Goal: Information Seeking & Learning: Learn about a topic

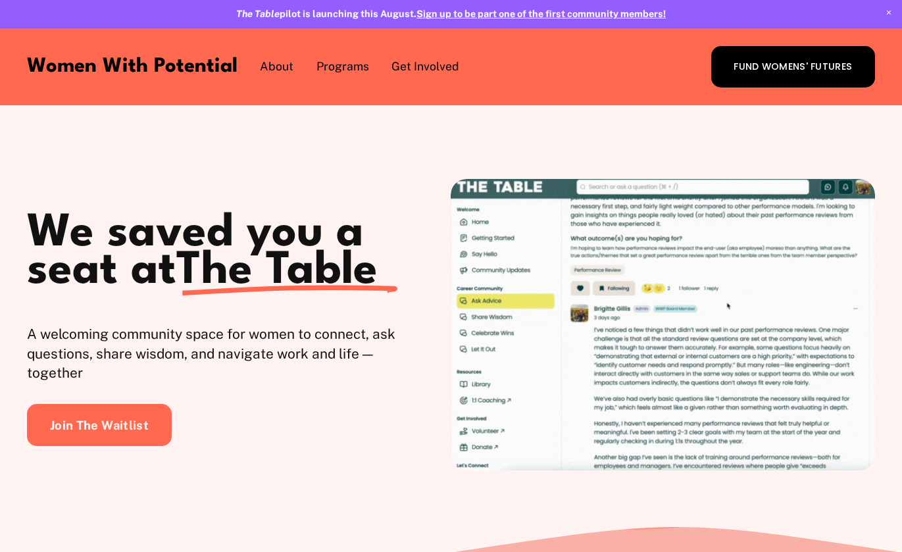
click at [0, 0] on span "Meet the Board" at bounding box center [0, 0] width 0 height 0
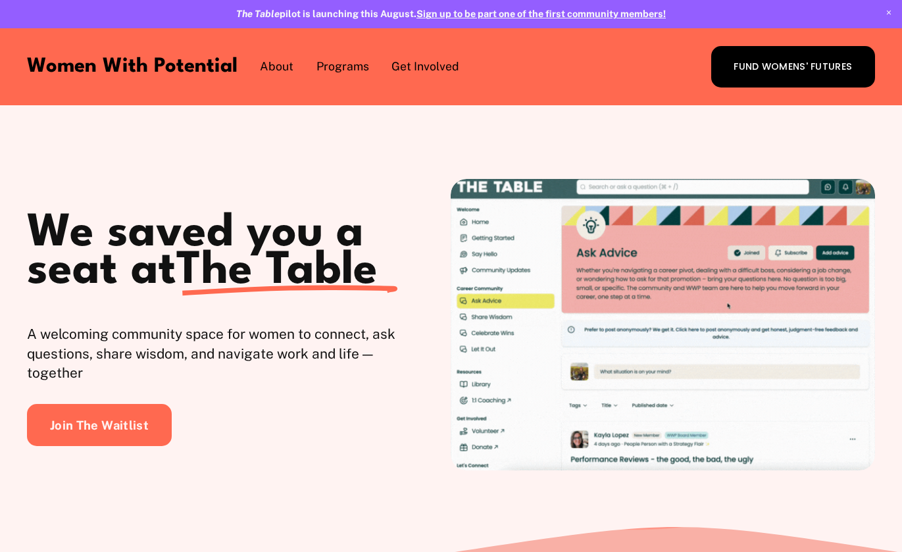
click at [286, 480] on div "We saved you a seat at The Table A welcoming community space for women to conne…" at bounding box center [451, 315] width 902 height 419
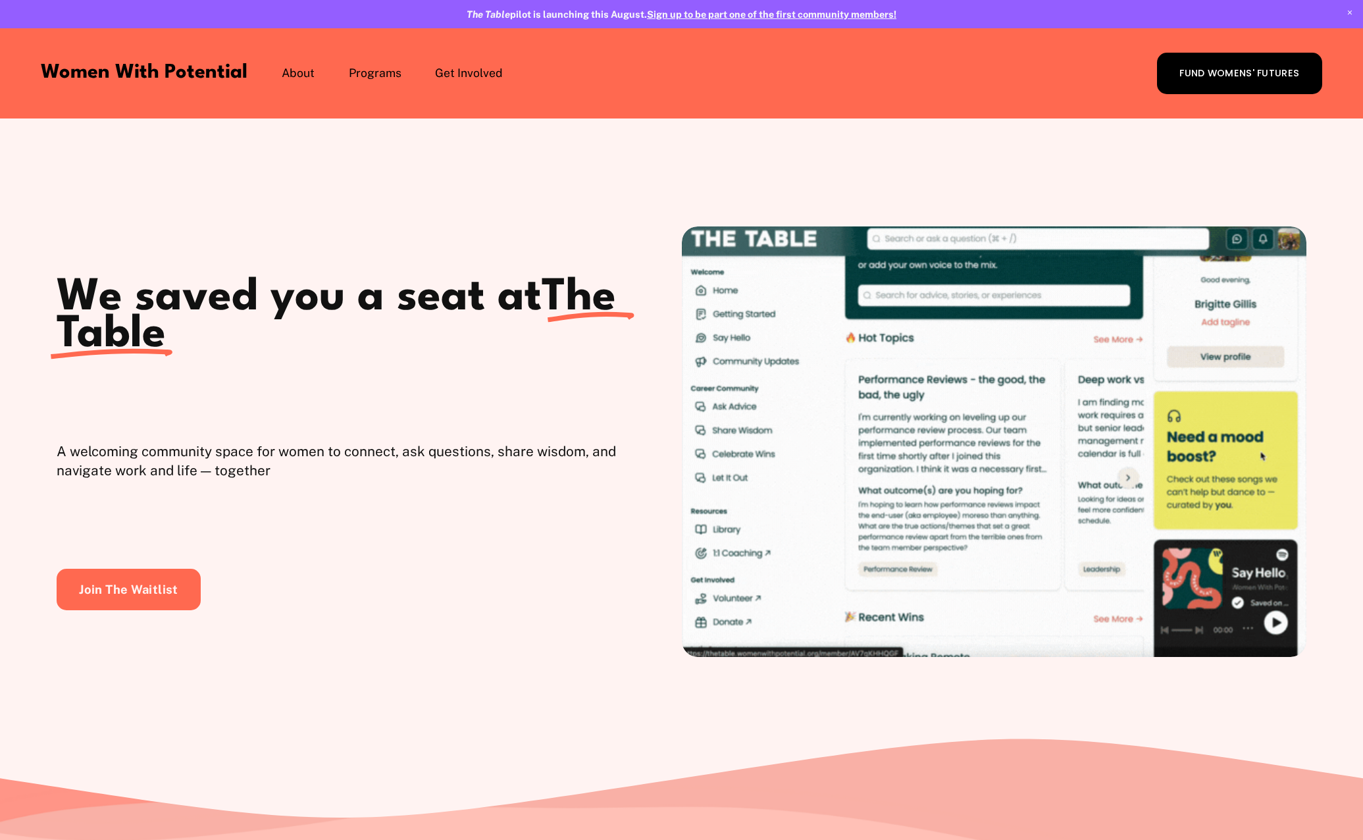
drag, startPoint x: 856, startPoint y: 765, endPoint x: 841, endPoint y: 250, distance: 514.8
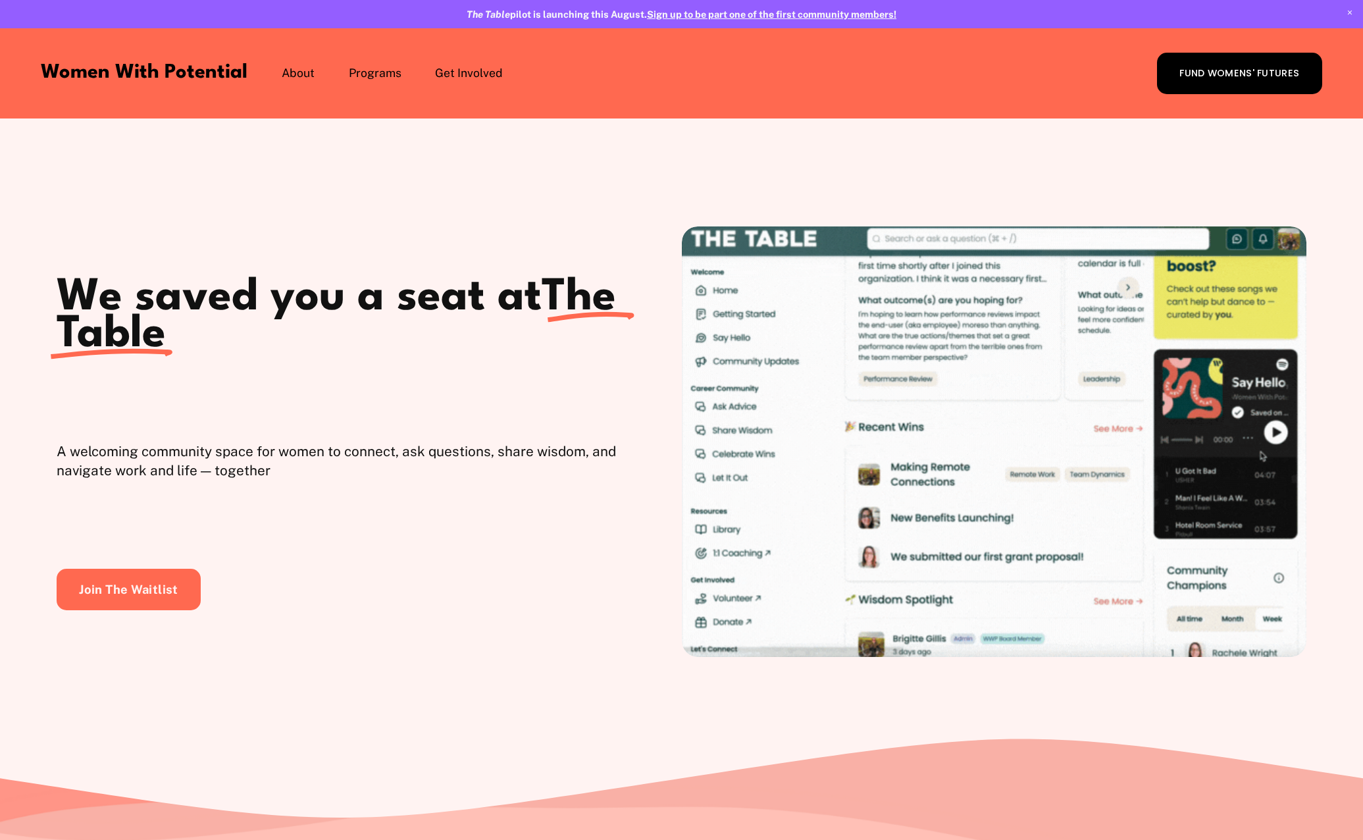
drag, startPoint x: 603, startPoint y: 562, endPoint x: 598, endPoint y: 248, distance: 313.9
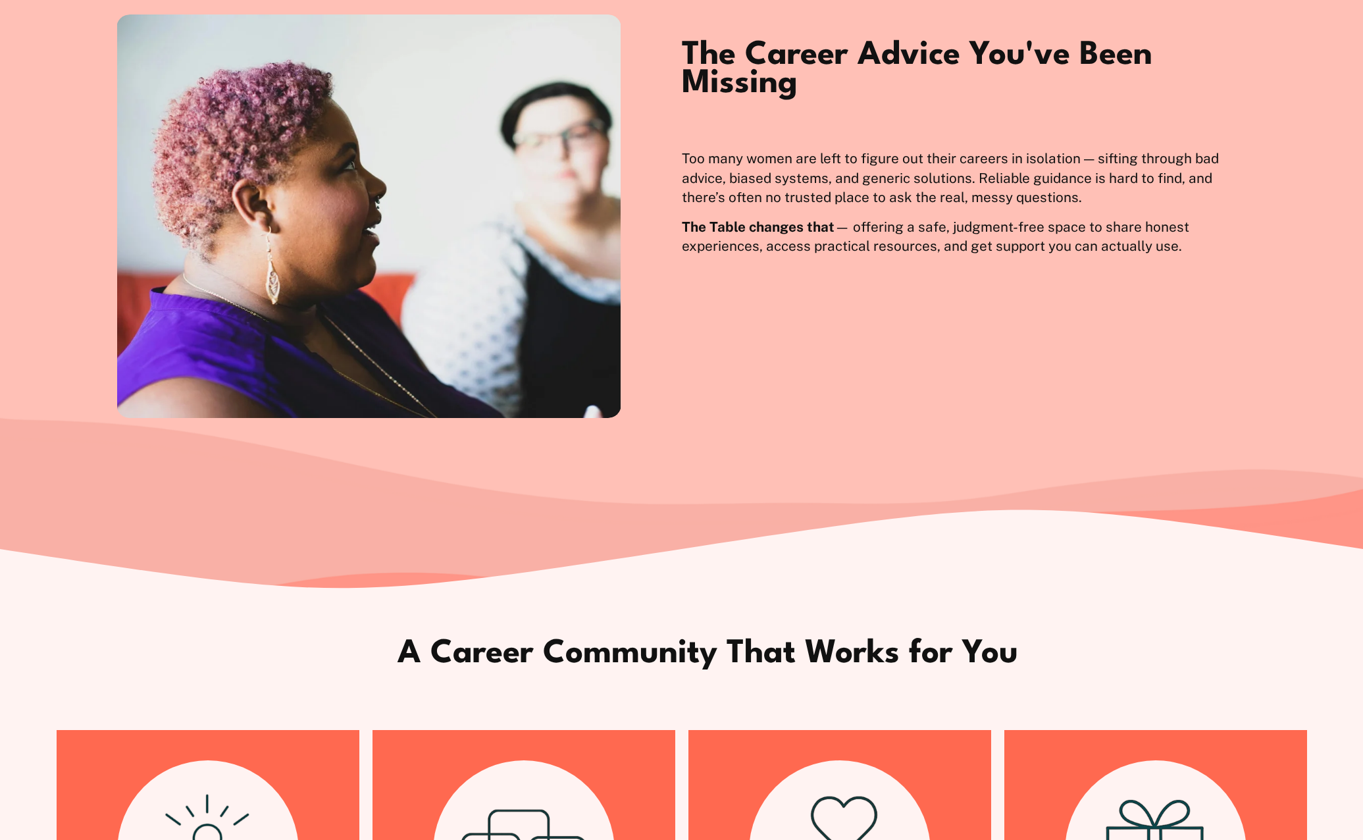
scroll to position [1119, 0]
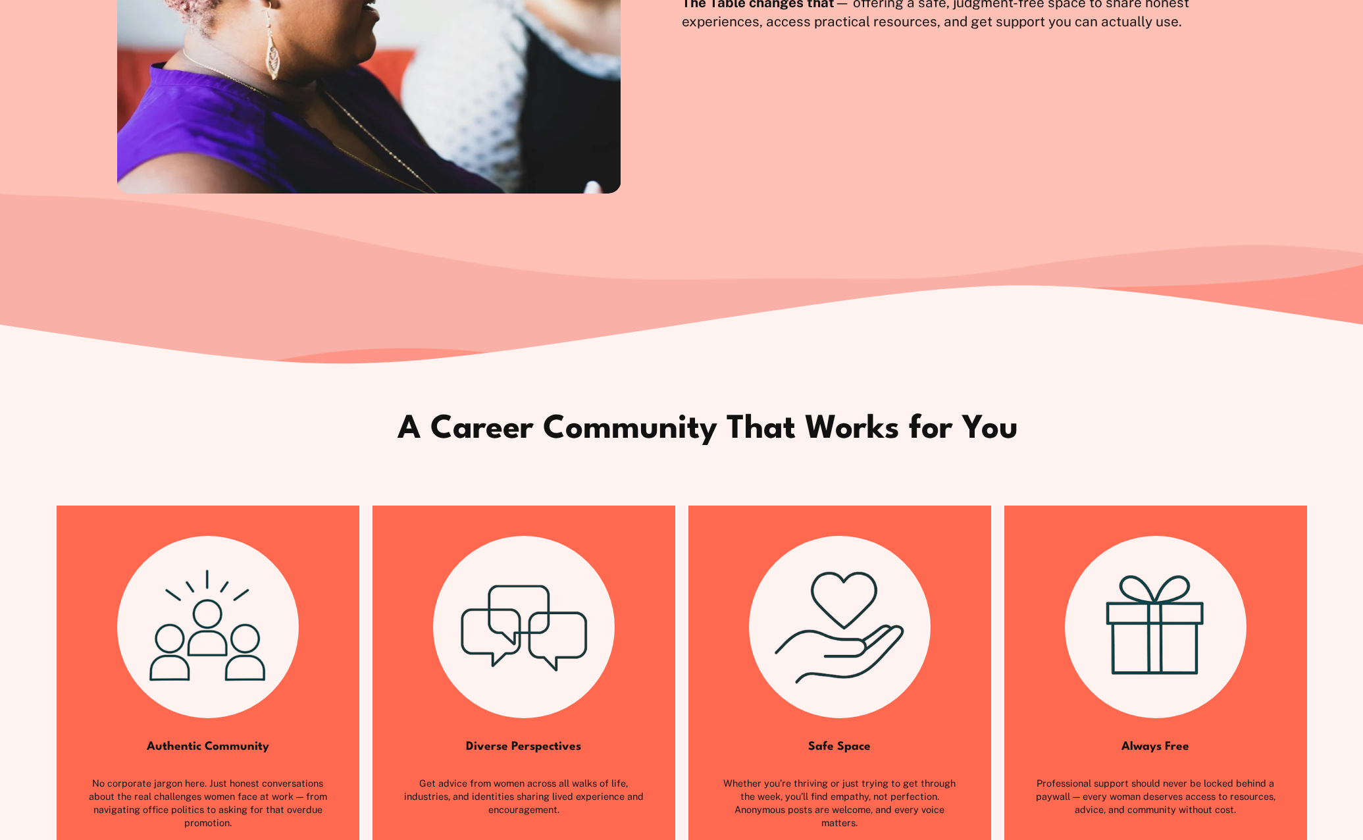
click at [579, 391] on div "A Career Community That Works for You" at bounding box center [681, 412] width 1363 height 95
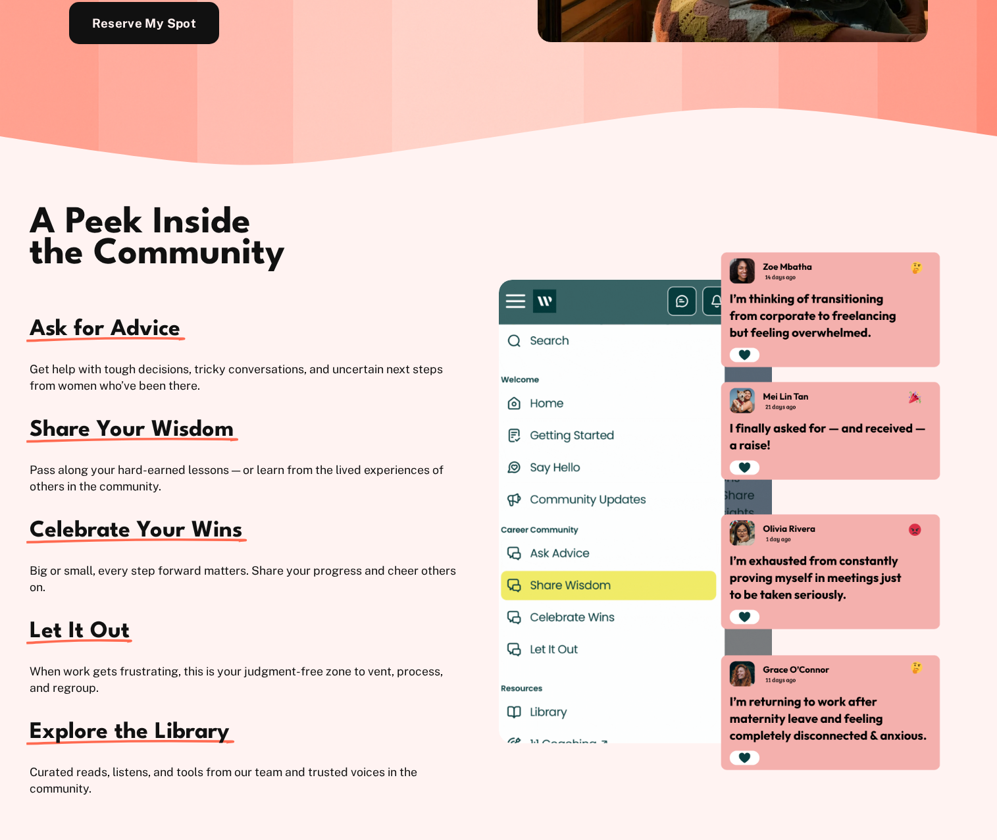
scroll to position [1979, 0]
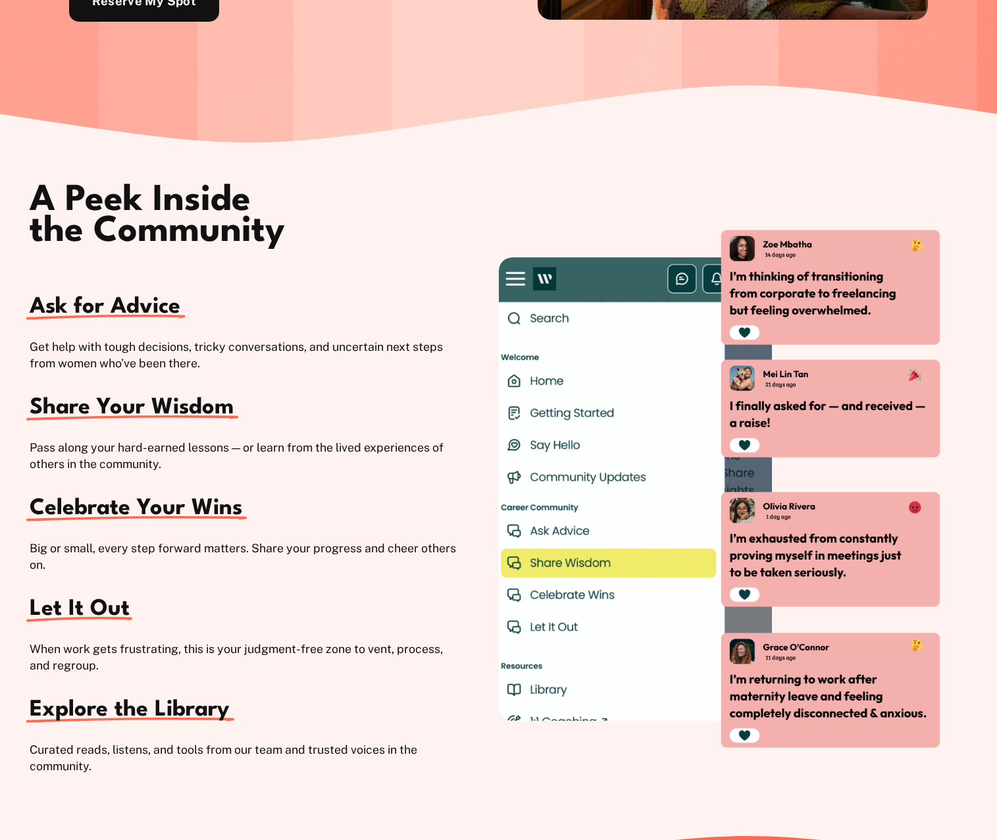
click at [486, 161] on div "A Peek Inside the Community Ask for Advice Get help with tough decisions, trick…" at bounding box center [498, 488] width 997 height 690
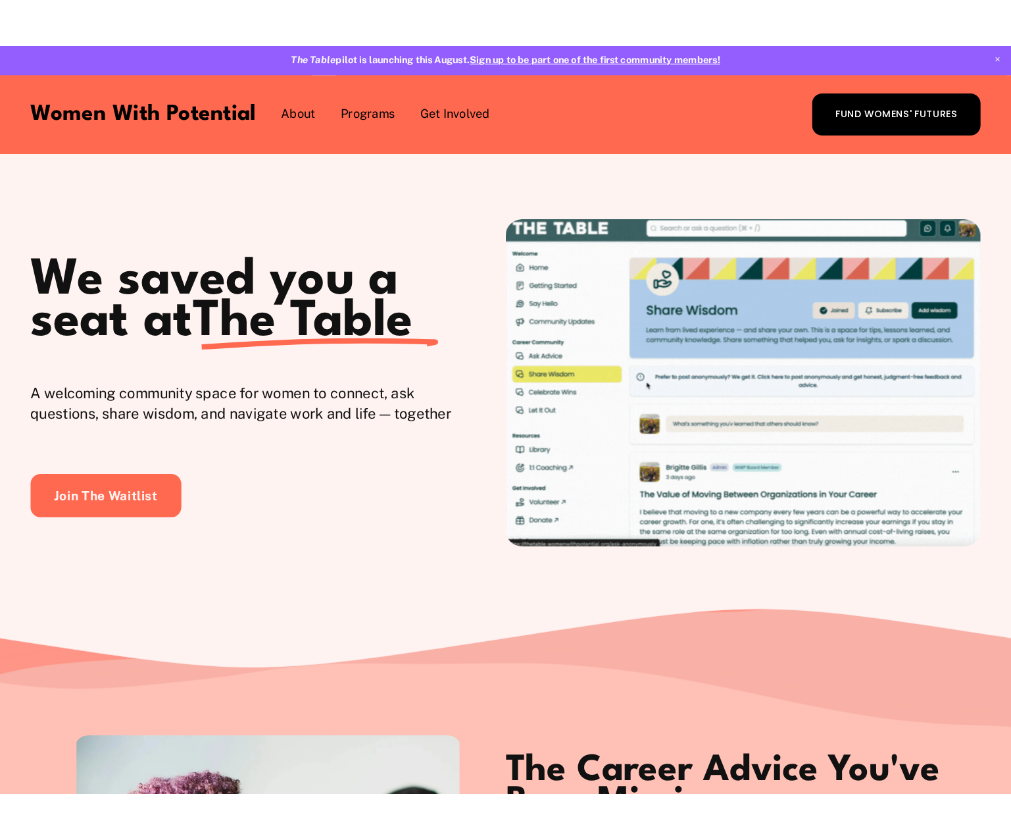
scroll to position [0, 0]
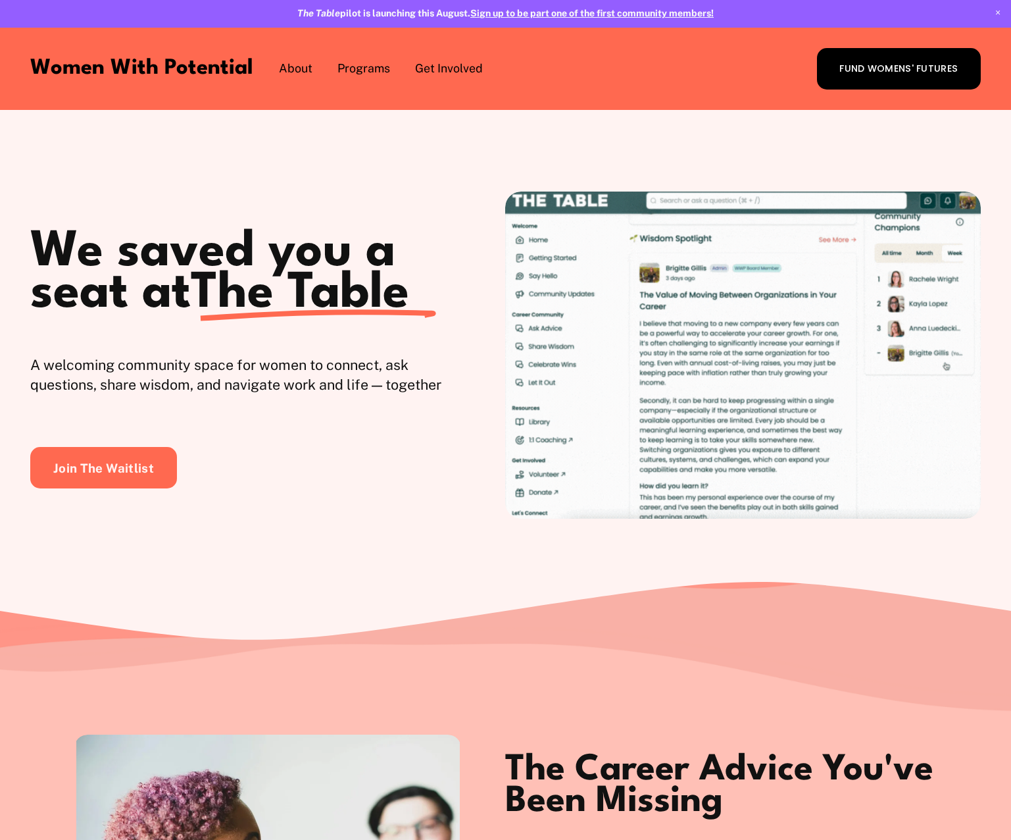
click at [845, 145] on div "We saved you a seat at The Table A welcoming community space for women to conne…" at bounding box center [505, 345] width 1011 height 470
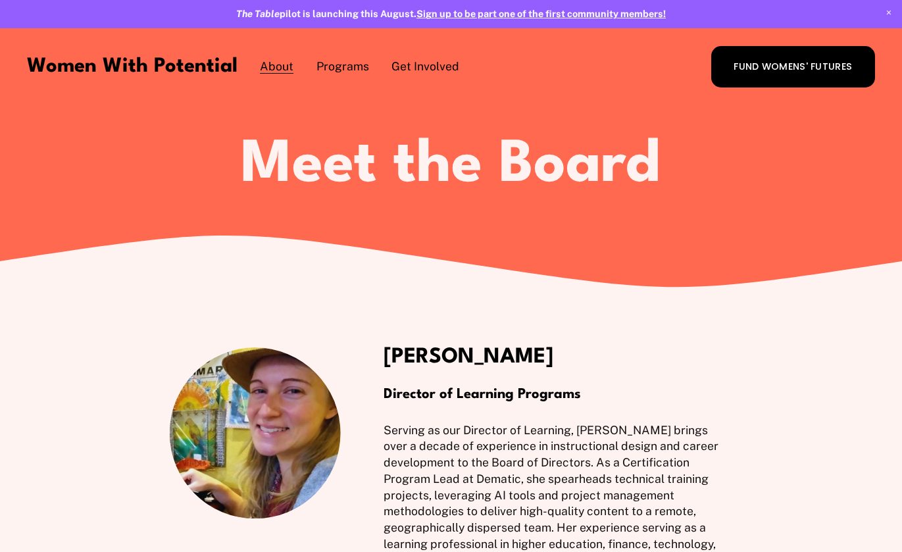
scroll to position [66, 0]
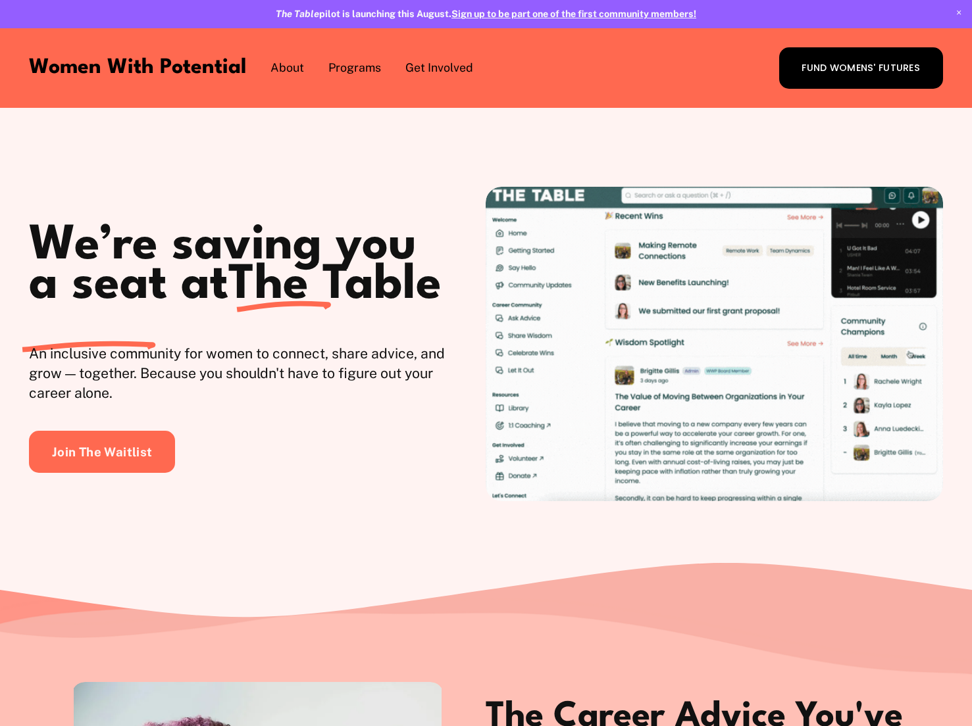
click at [931, 560] on div "We’re saving you a seat at The Table An inclusive community for women to connec…" at bounding box center [486, 334] width 972 height 451
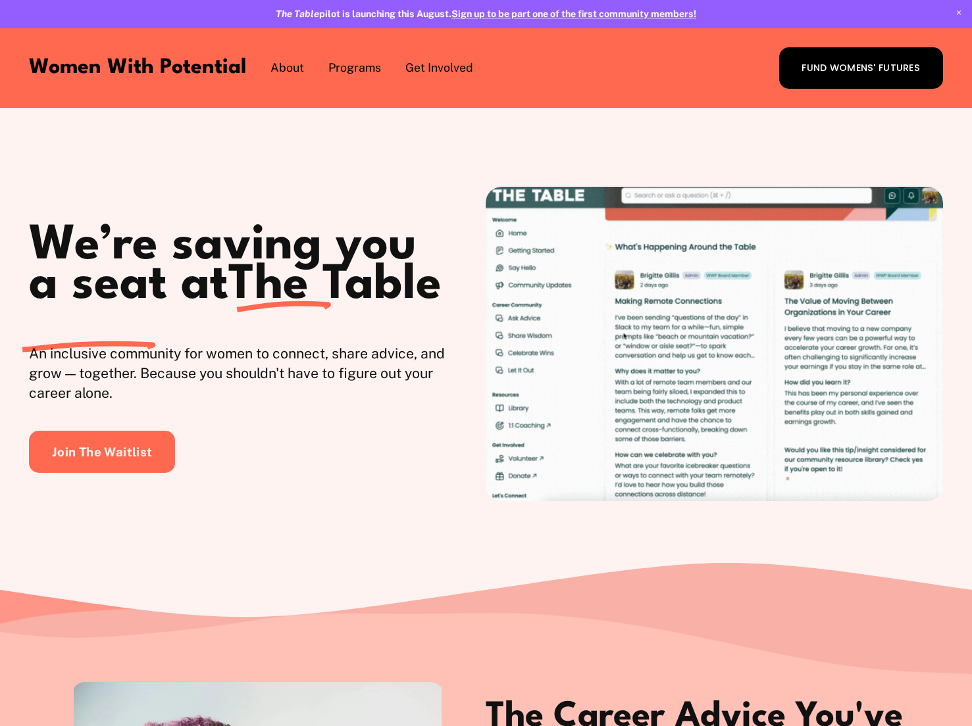
click at [881, 589] on div at bounding box center [486, 309] width 972 height 619
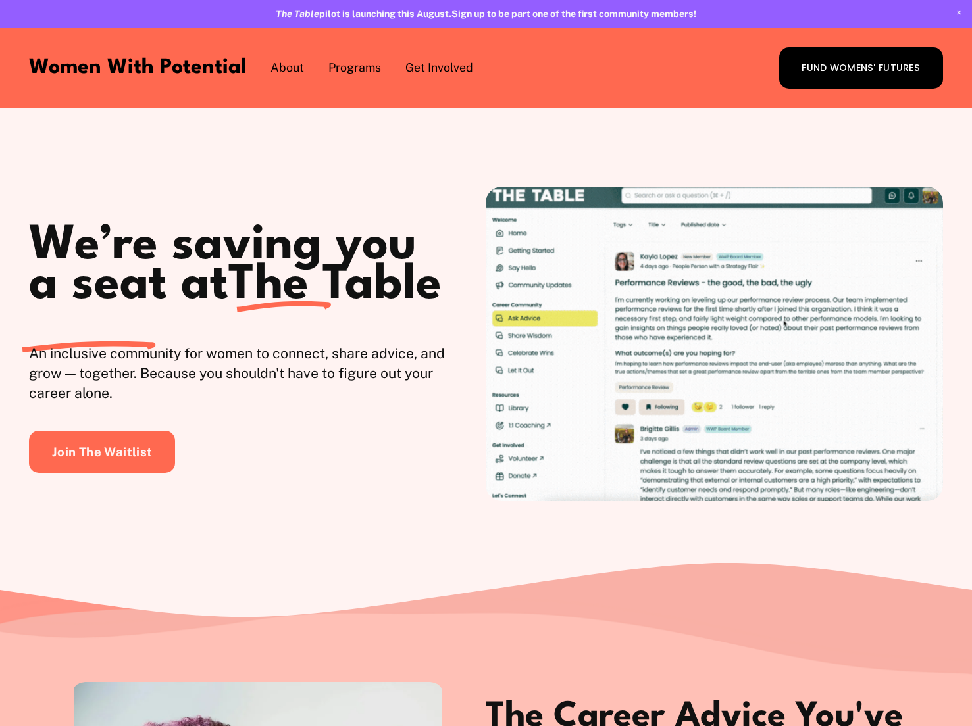
click at [844, 593] on div at bounding box center [486, 309] width 972 height 619
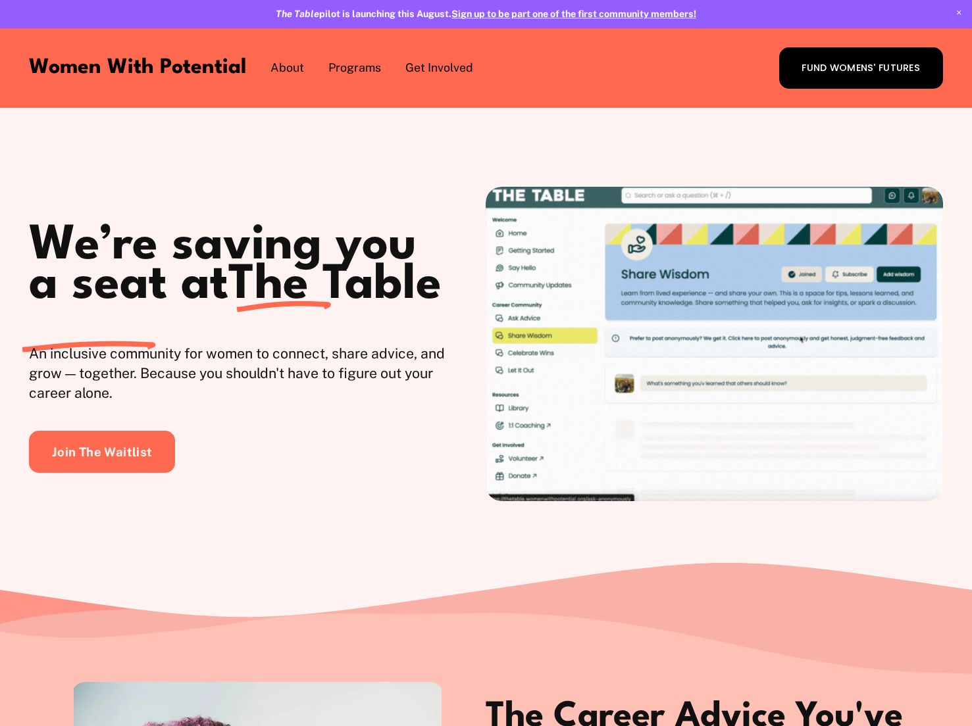
click at [866, 560] on div "We’re saving you a seat at The Table An inclusive community for women to connec…" at bounding box center [486, 334] width 972 height 451
